Goal: Task Accomplishment & Management: Use online tool/utility

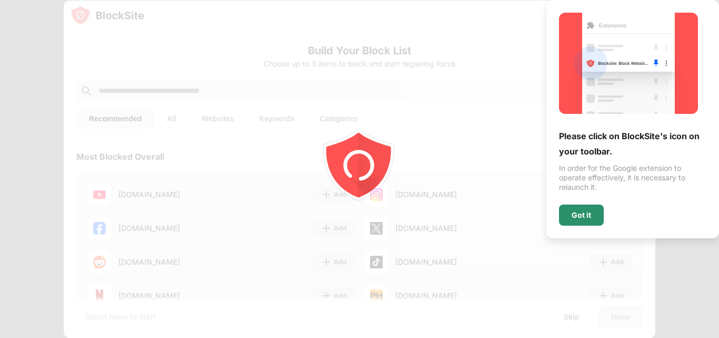
click at [586, 225] on div "Got it" at bounding box center [581, 214] width 45 height 21
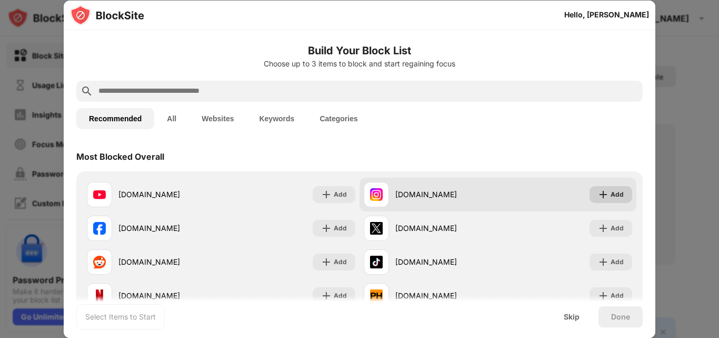
click at [619, 194] on div "Add" at bounding box center [611, 194] width 43 height 17
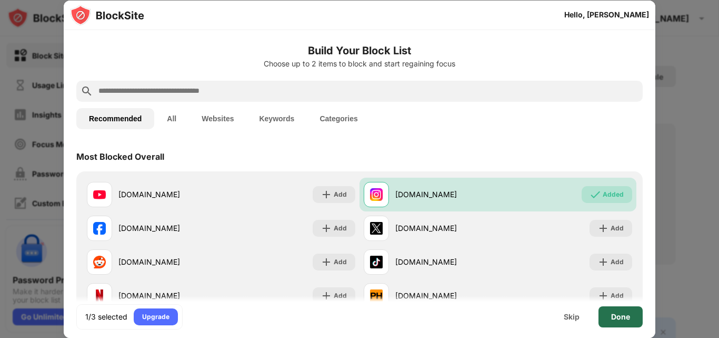
click at [604, 309] on div "Done" at bounding box center [621, 316] width 44 height 21
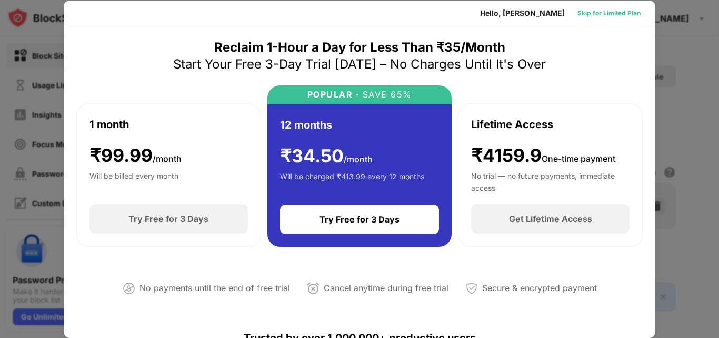
click at [603, 10] on div "Skip for Limited Plan" at bounding box center [609, 13] width 63 height 11
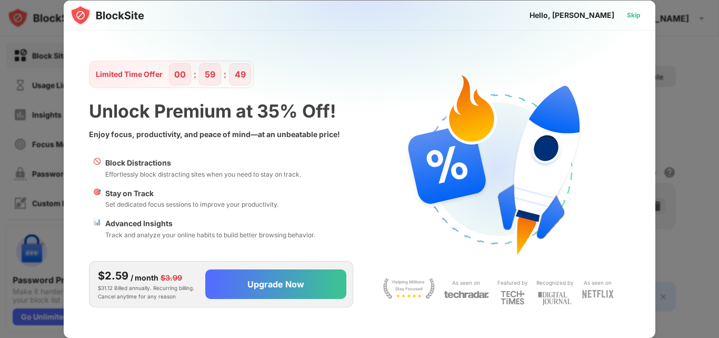
click at [634, 16] on div "Skip" at bounding box center [634, 15] width 14 height 11
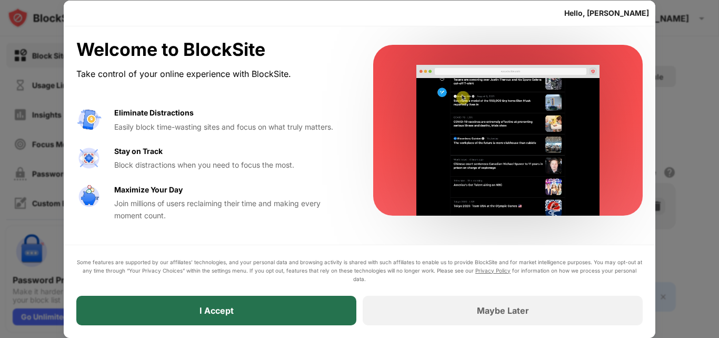
click at [244, 317] on div "I Accept" at bounding box center [216, 309] width 280 height 29
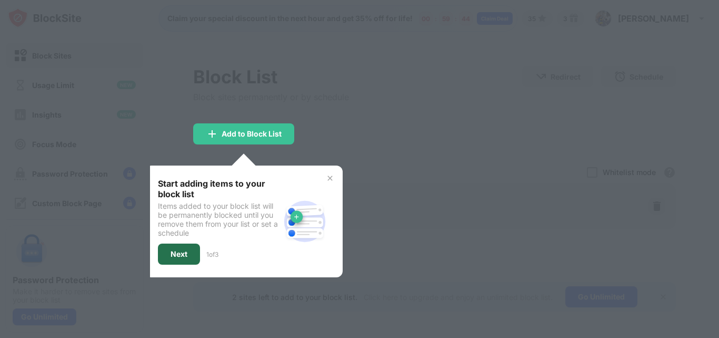
click at [176, 255] on div "Next" at bounding box center [179, 254] width 17 height 8
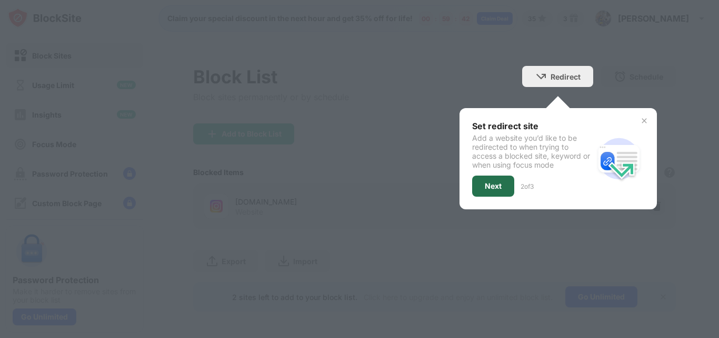
click at [485, 184] on div "Next" at bounding box center [493, 186] width 17 height 8
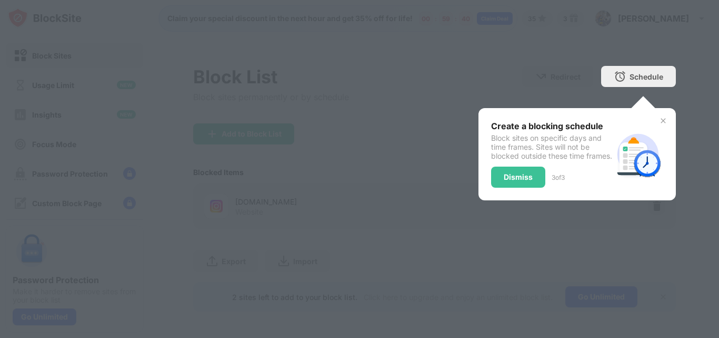
click at [502, 175] on div "Create a blocking schedule Block sites on specific days and time frames. Sites …" at bounding box center [552, 154] width 122 height 67
click at [505, 181] on div "Dismiss" at bounding box center [518, 177] width 29 height 8
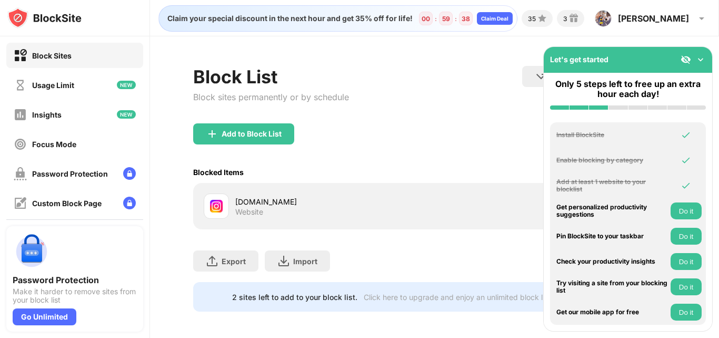
click at [510, 119] on div "Block List Block sites permanently or by schedule Redirect Choose a site to be …" at bounding box center [434, 94] width 483 height 57
click at [703, 61] on img at bounding box center [701, 59] width 11 height 11
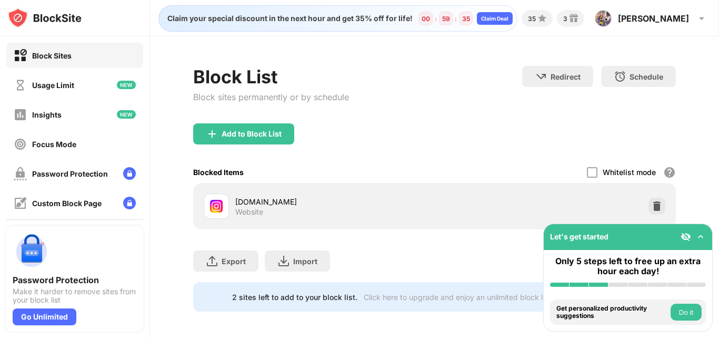
scroll to position [11, 0]
